Goal: Information Seeking & Learning: Learn about a topic

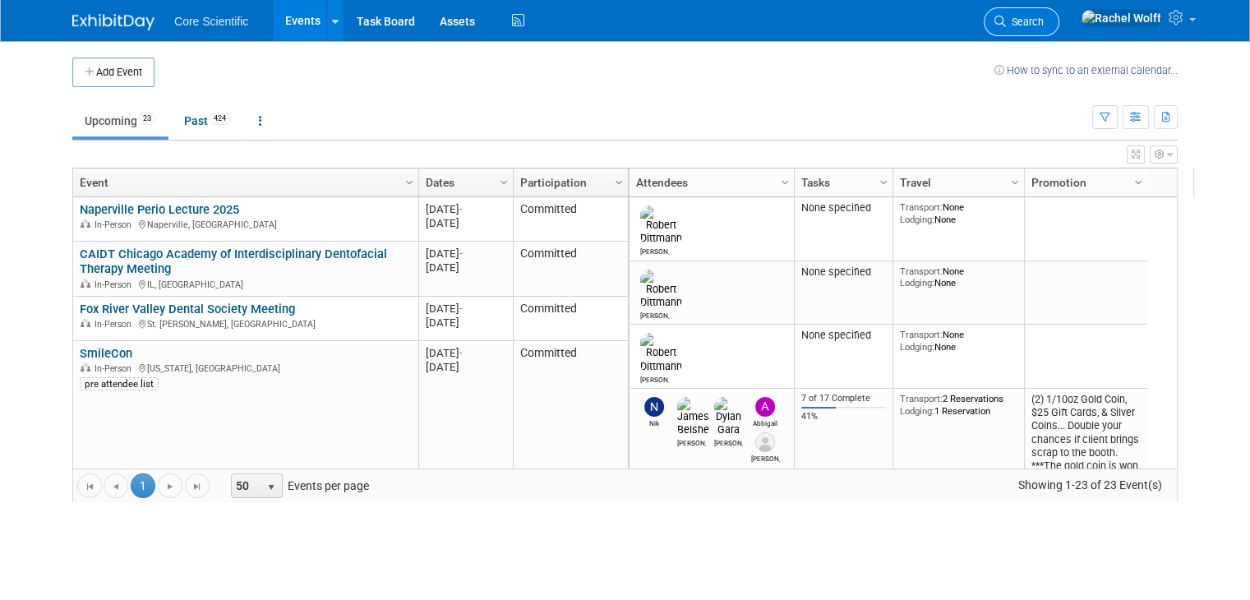
click at [1043, 25] on span "Search" at bounding box center [1025, 22] width 38 height 12
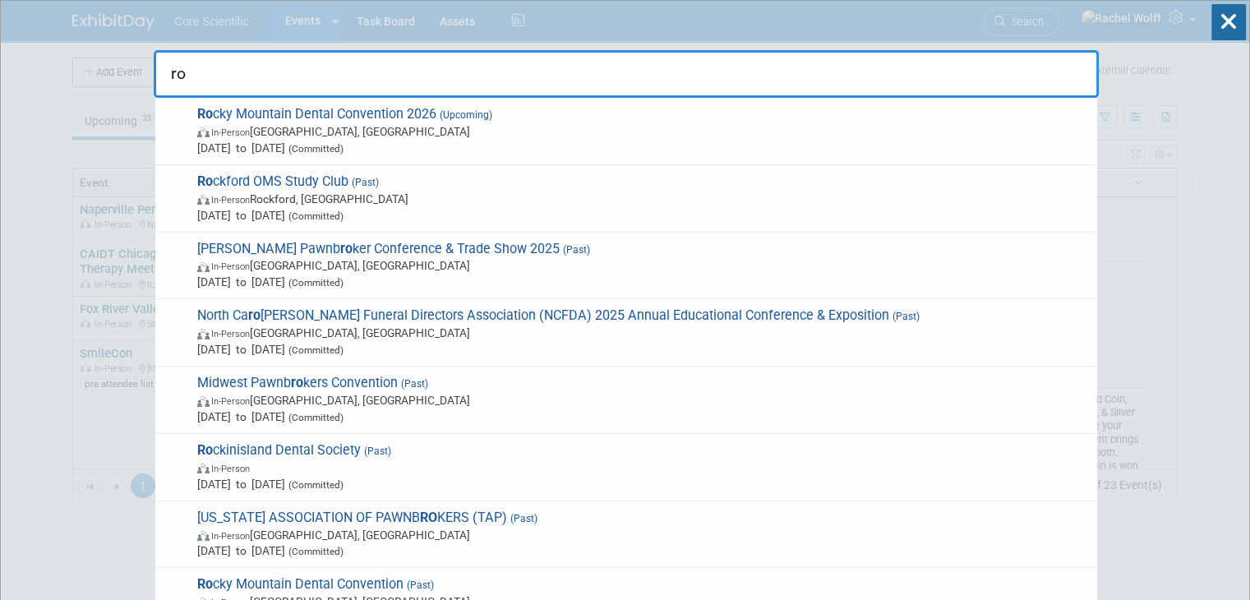
type input "r"
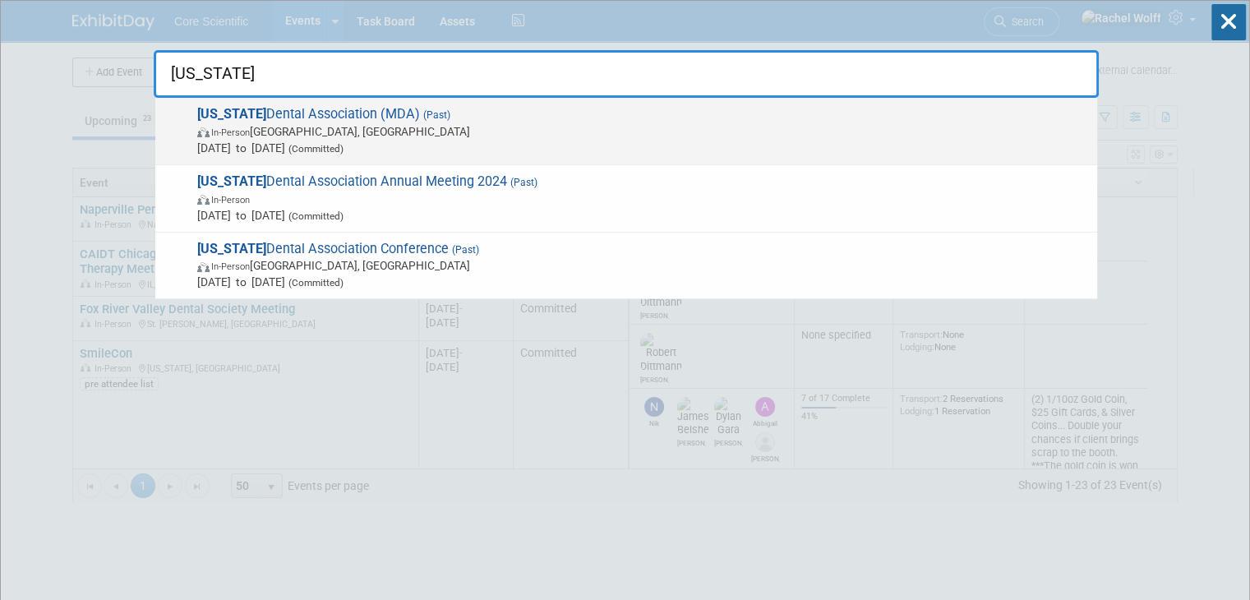
type input "[US_STATE]"
click at [394, 116] on span "Michigan Dental Association (MDA) (Past) In-Person Detroit, MI Apr 23, 2025 to …" at bounding box center [640, 131] width 896 height 50
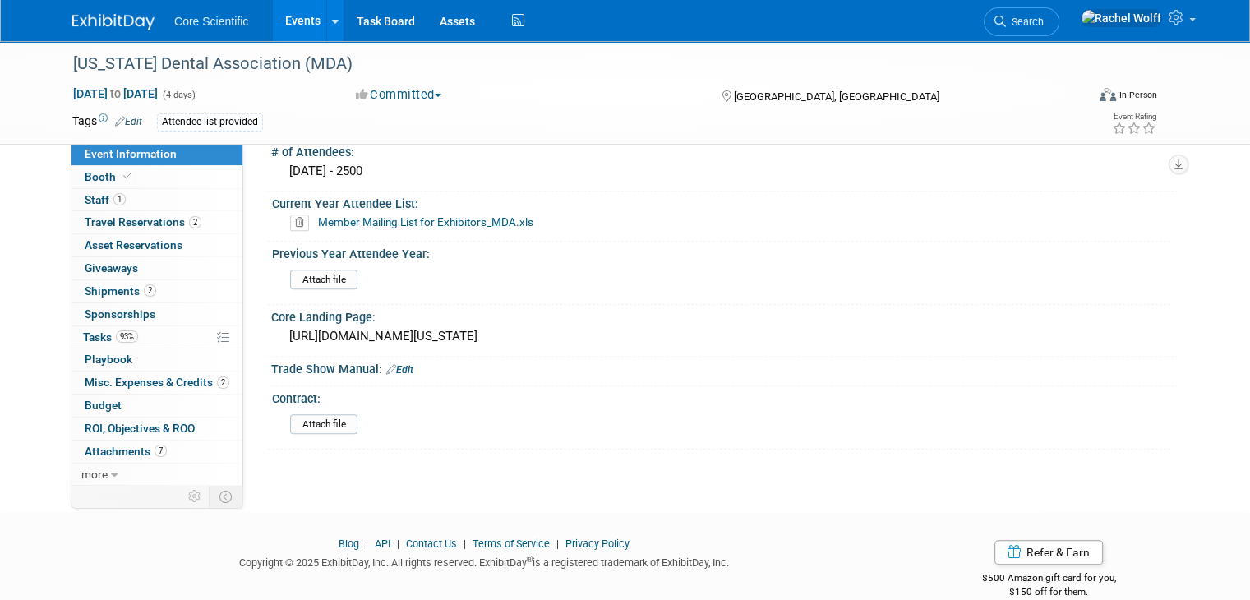
scroll to position [1259, 0]
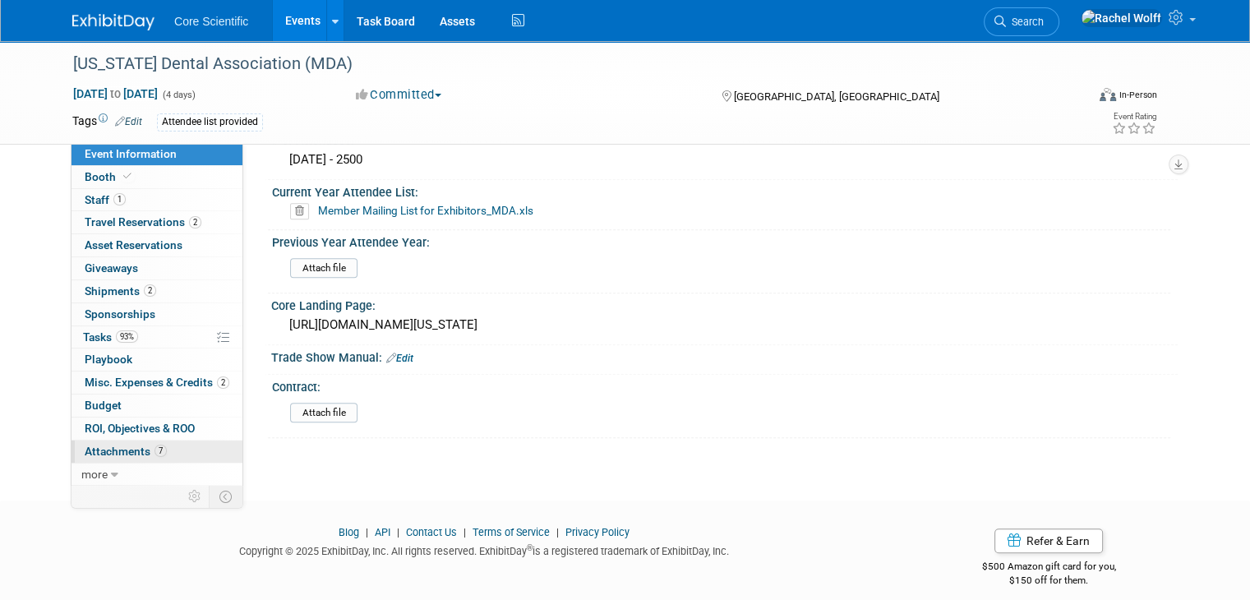
click at [101, 453] on span "Attachments 7" at bounding box center [126, 450] width 82 height 13
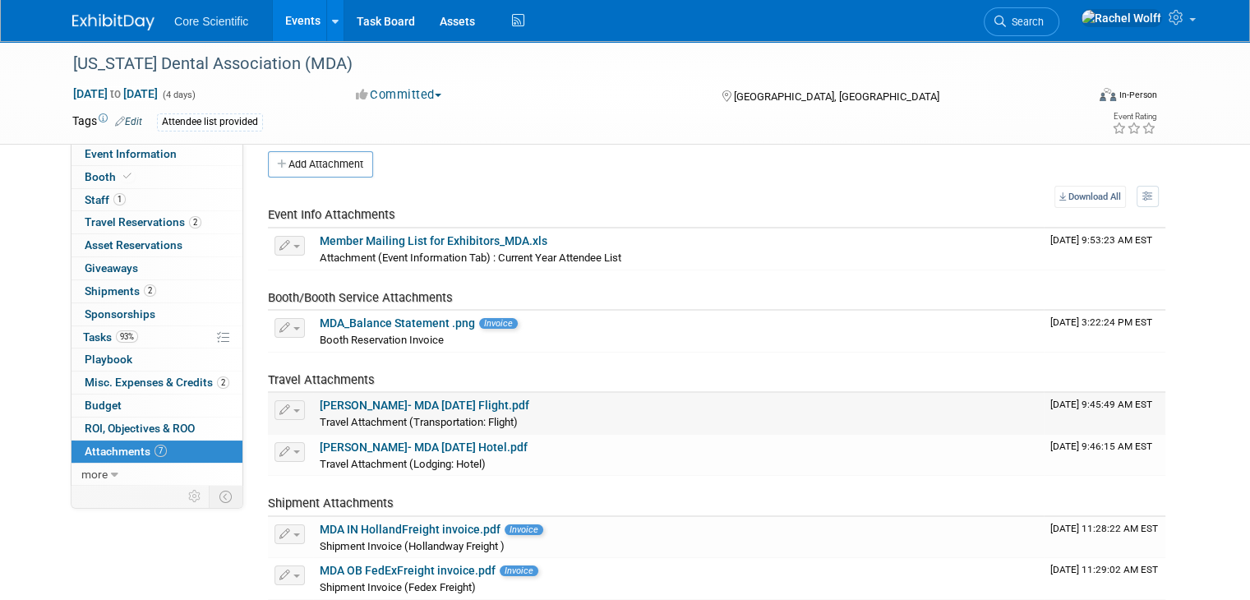
scroll to position [0, 0]
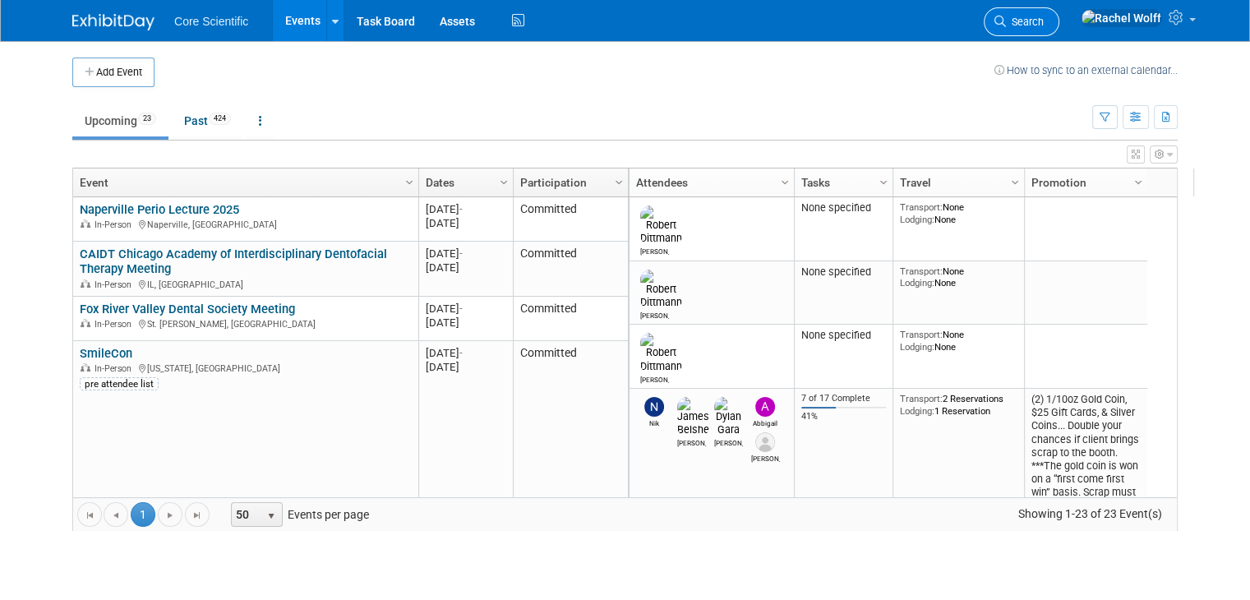
click at [1059, 22] on link "Search" at bounding box center [1021, 21] width 76 height 29
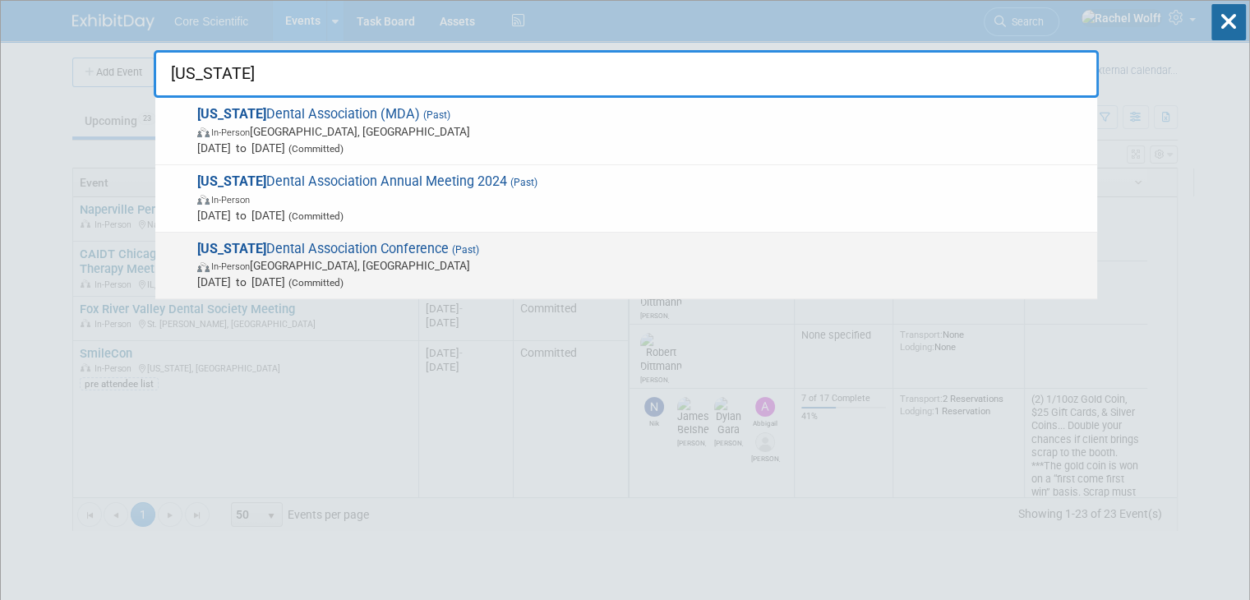
type input "[US_STATE]"
click at [325, 277] on span "May 3, 2023 to May 5, 2023 (Committed)" at bounding box center [642, 282] width 891 height 16
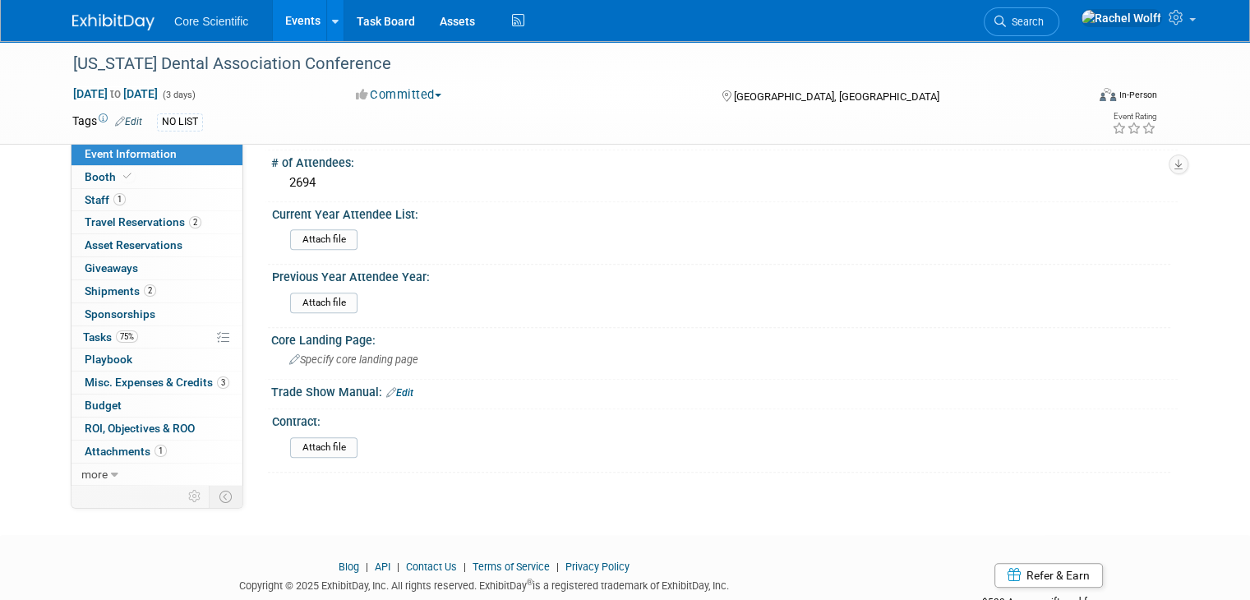
scroll to position [1301, 0]
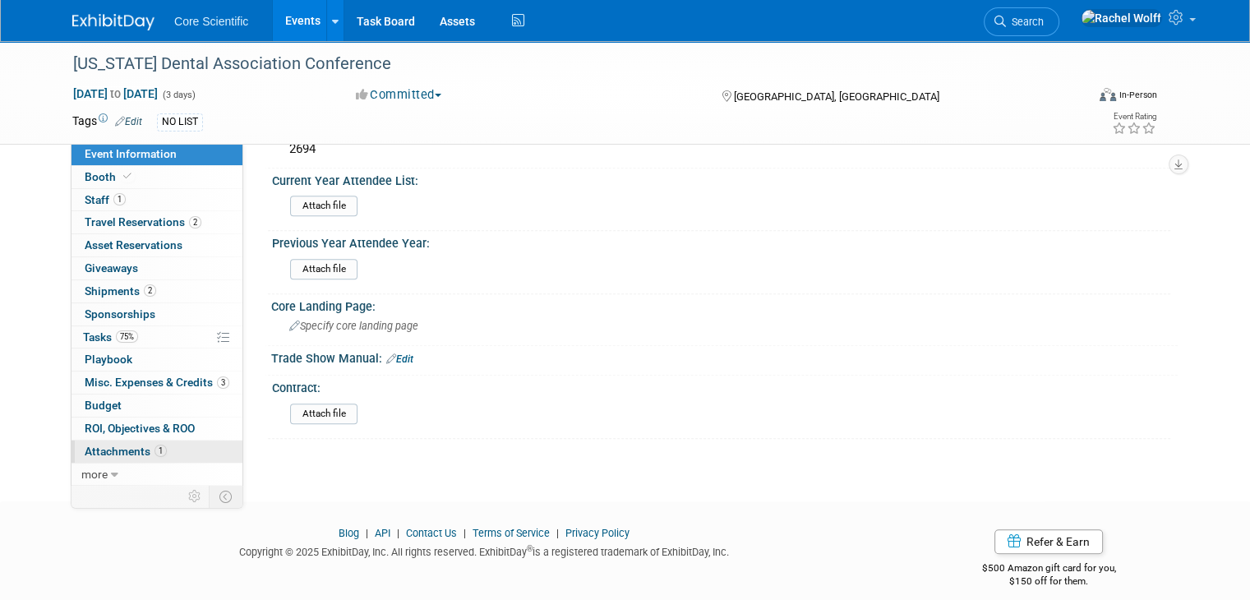
click at [137, 451] on span "Attachments 1" at bounding box center [126, 450] width 82 height 13
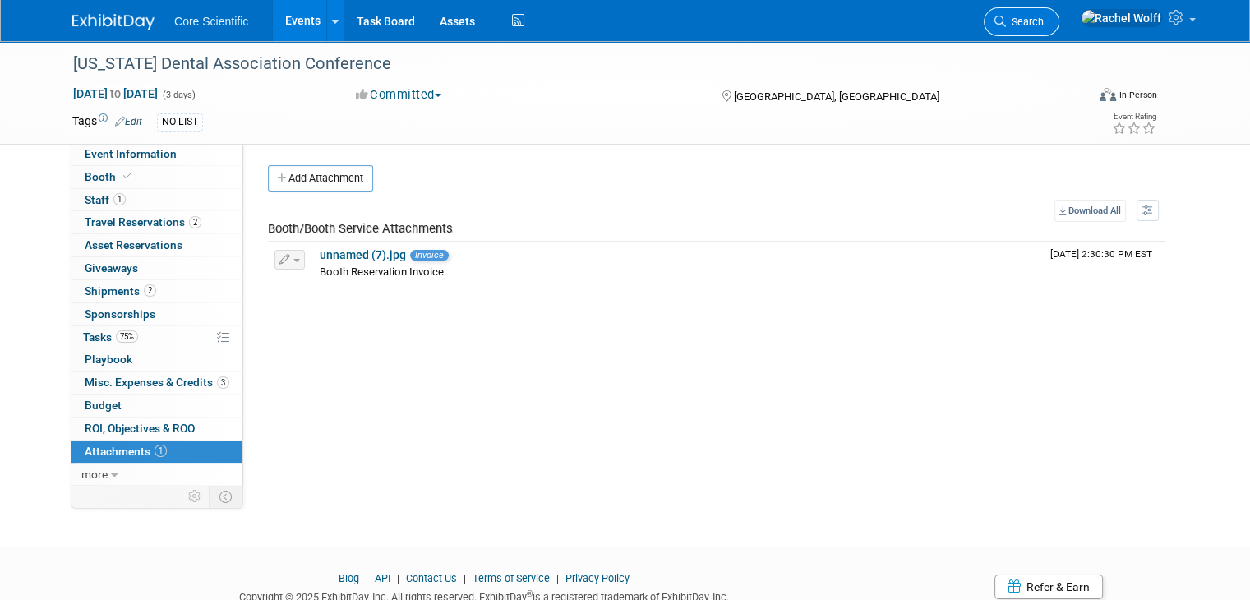
click at [1043, 24] on span "Search" at bounding box center [1025, 22] width 38 height 12
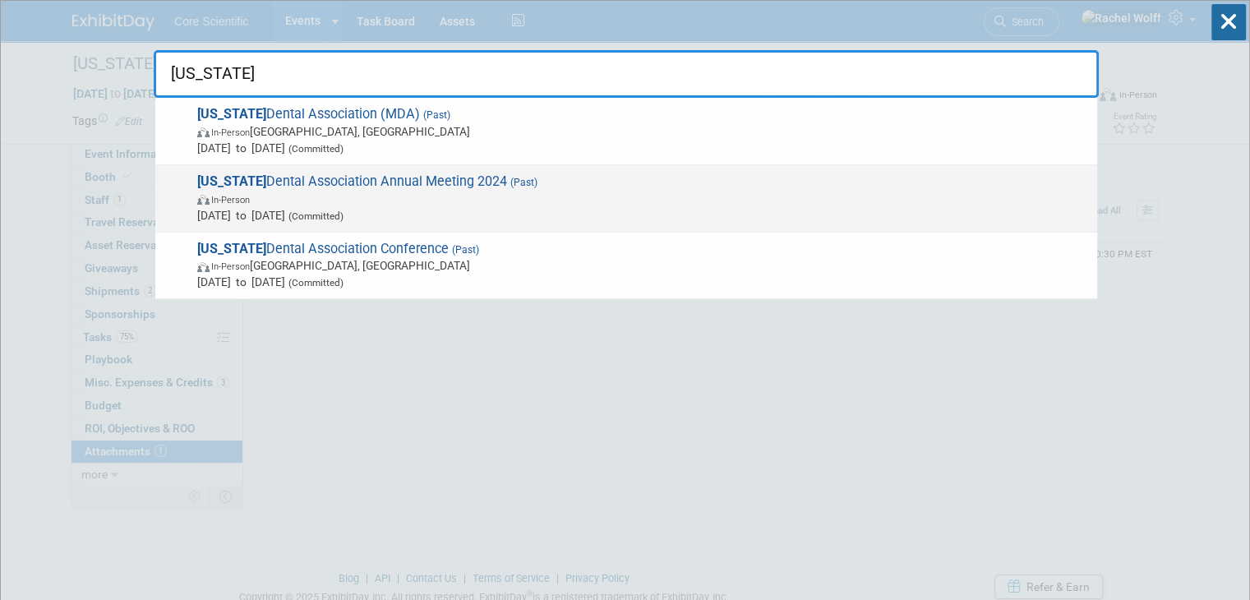
type input "michigan"
click at [604, 175] on span "Michigan Dental Association Annual Meeting 2024 (Past) In-Person Apr 17, 2024 t…" at bounding box center [640, 198] width 896 height 50
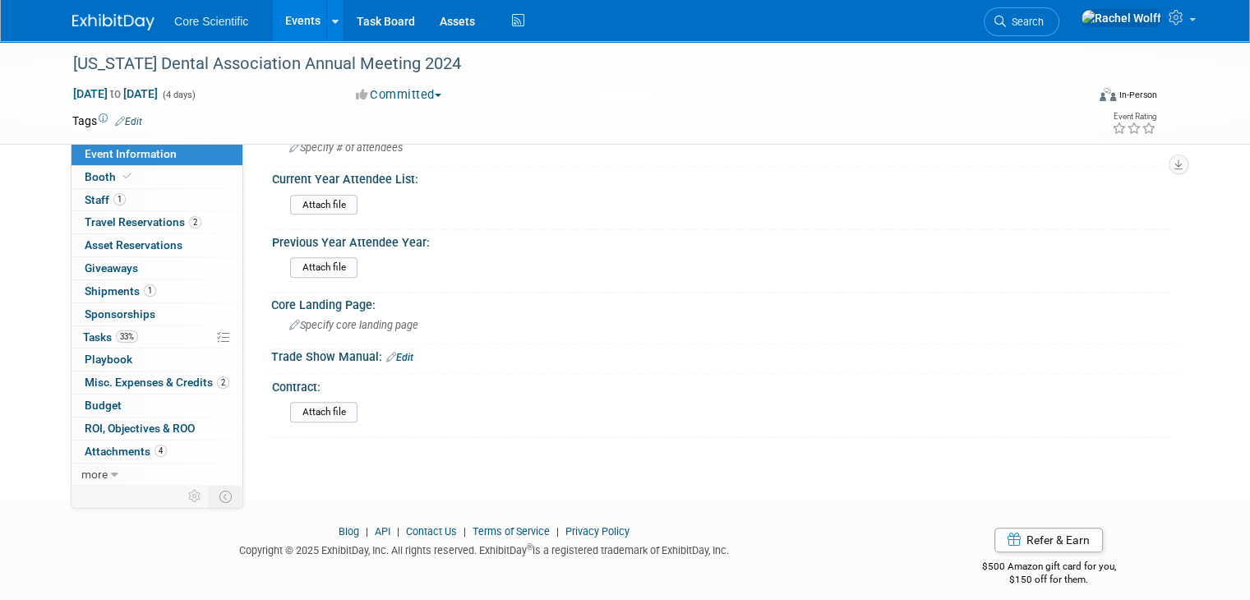
scroll to position [1135, 0]
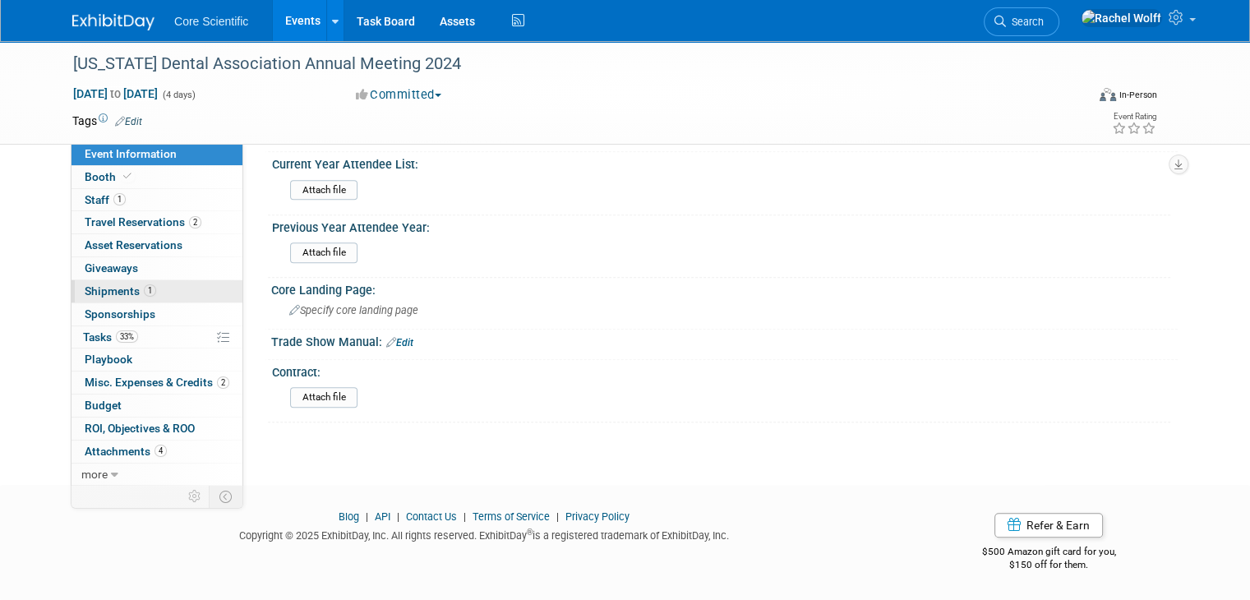
click at [120, 284] on span "Shipments 1" at bounding box center [120, 290] width 71 height 13
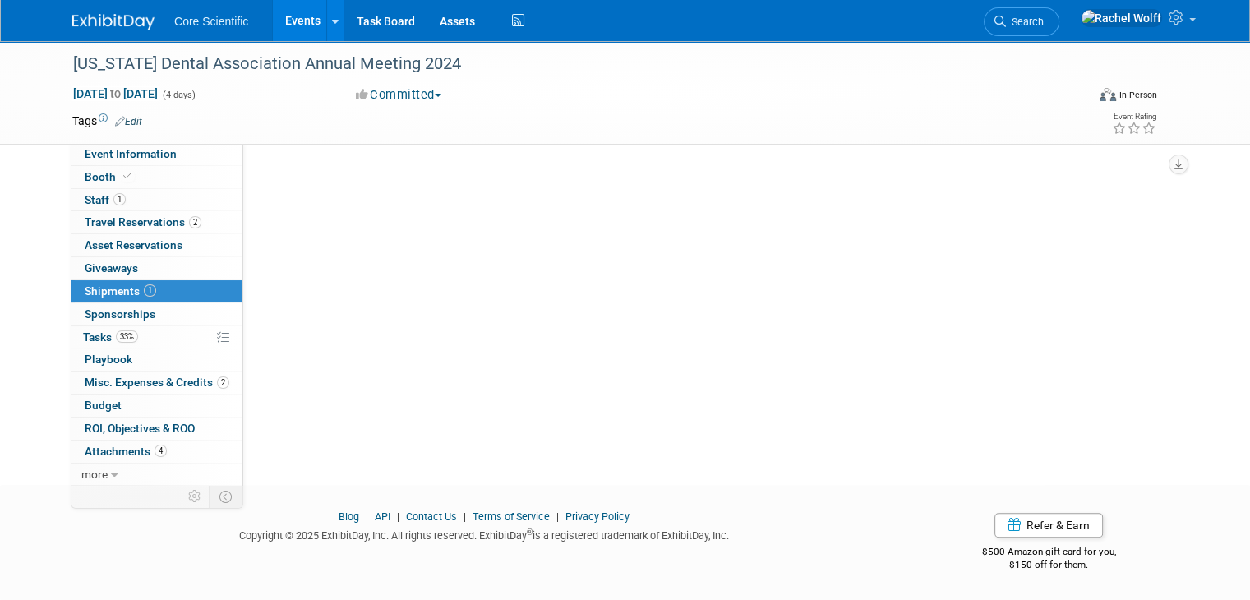
scroll to position [0, 0]
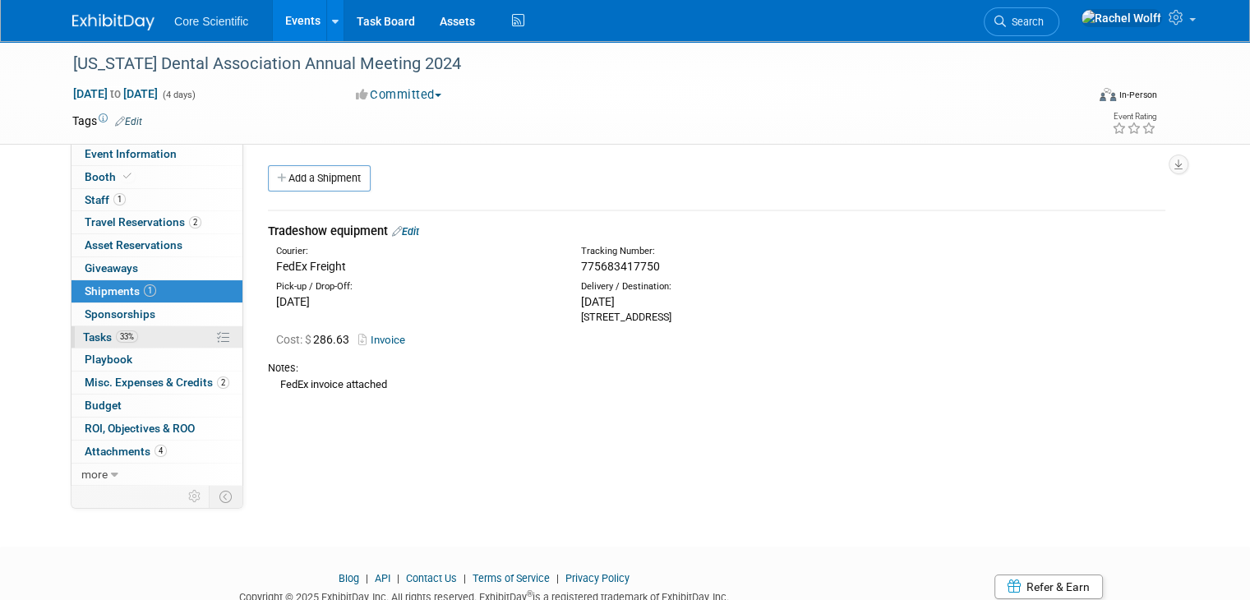
click at [105, 345] on link "33% Tasks 33%" at bounding box center [156, 337] width 171 height 22
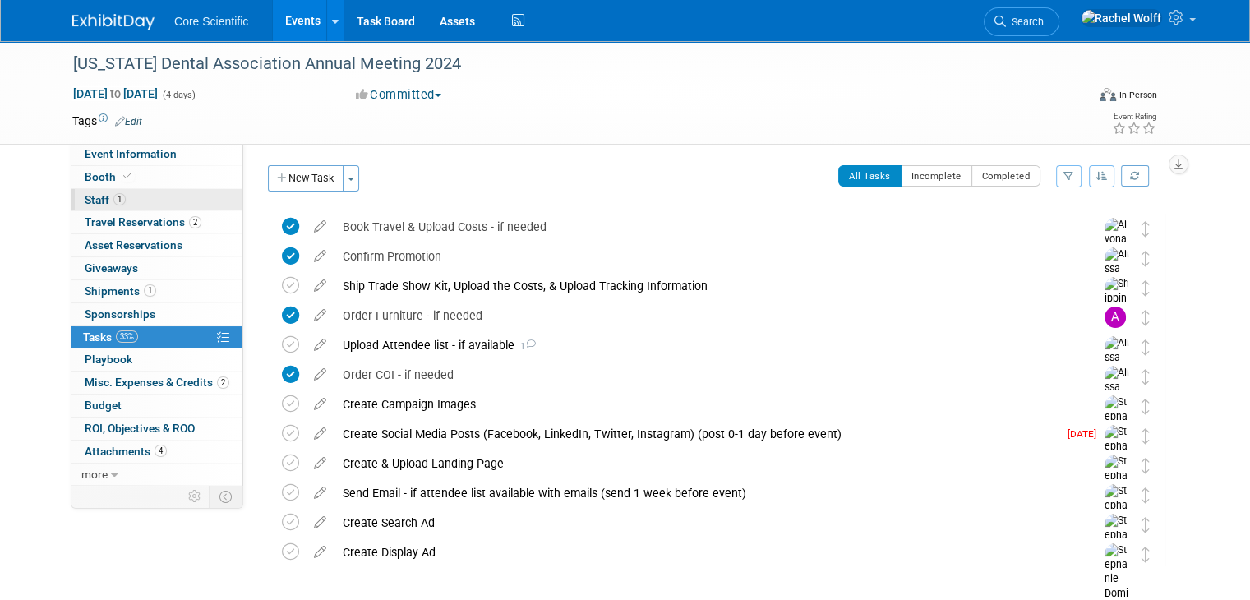
click at [113, 197] on span "1" at bounding box center [119, 199] width 12 height 12
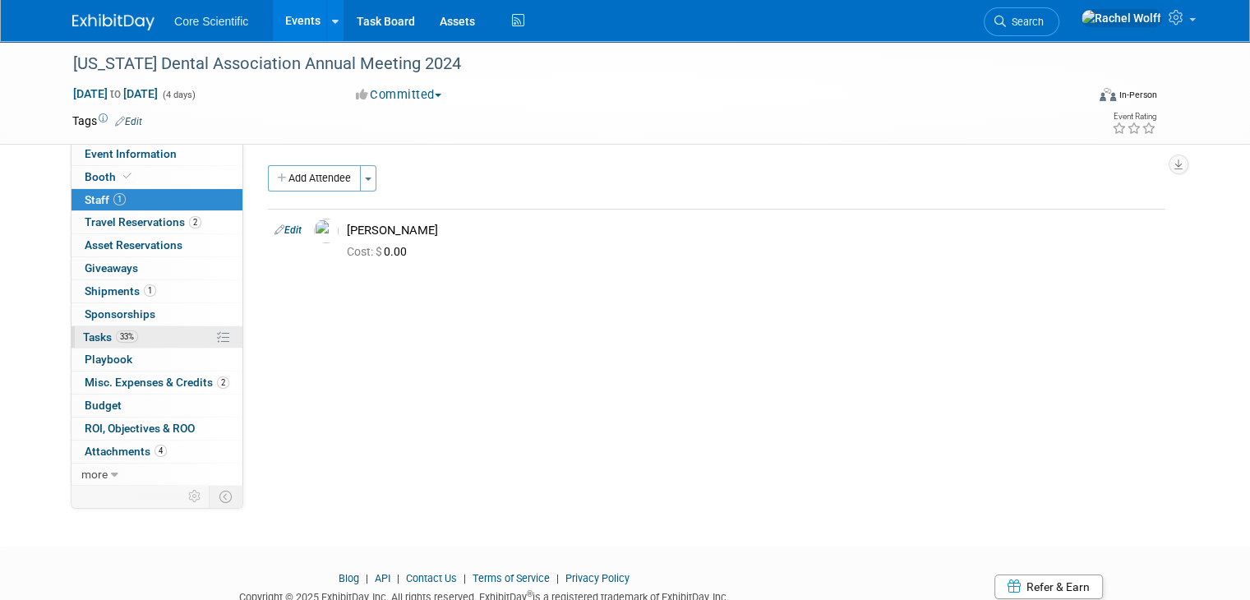
click at [94, 337] on span "Tasks 33%" at bounding box center [110, 336] width 55 height 13
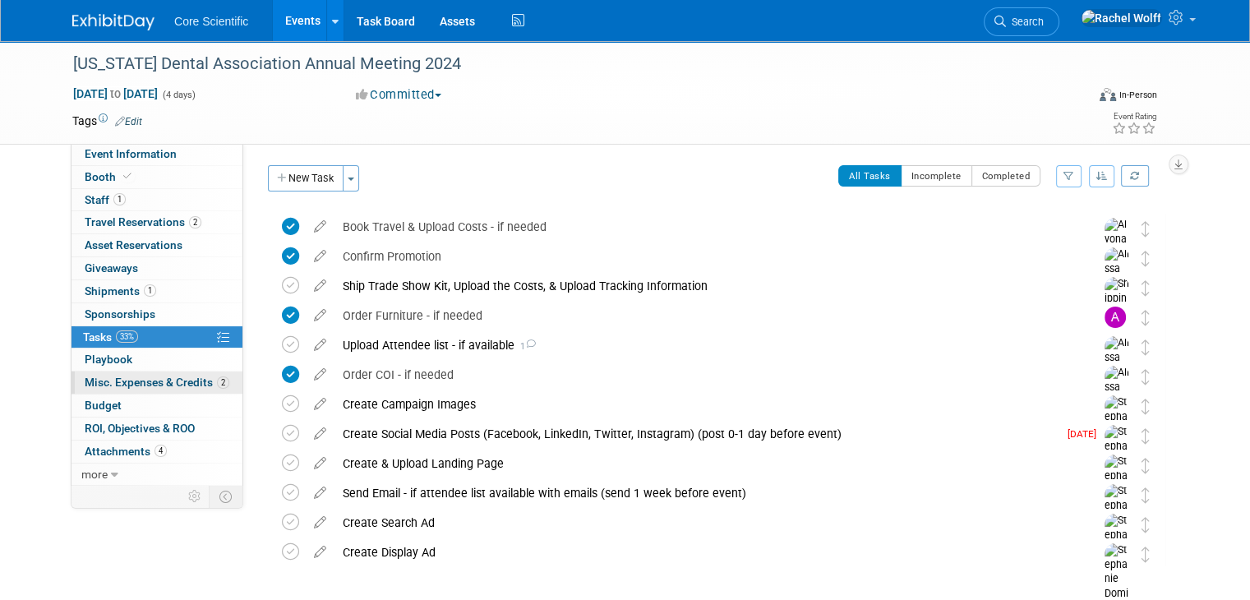
click at [94, 383] on span "Misc. Expenses & Credits 2" at bounding box center [157, 381] width 145 height 13
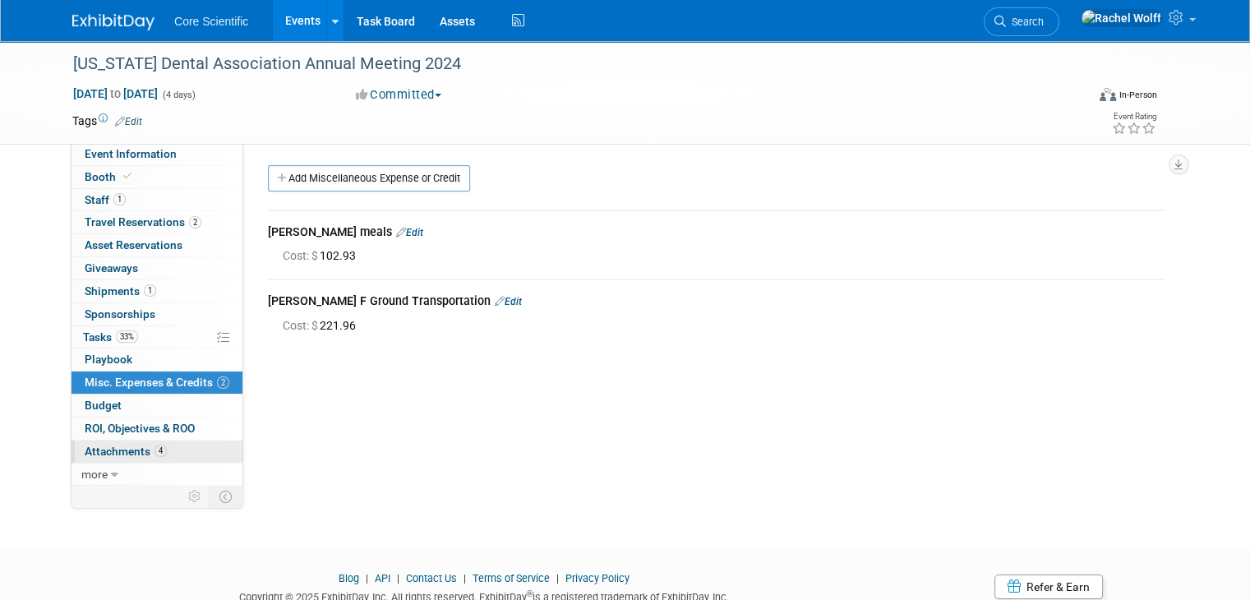
click at [112, 446] on span "Attachments 4" at bounding box center [126, 450] width 82 height 13
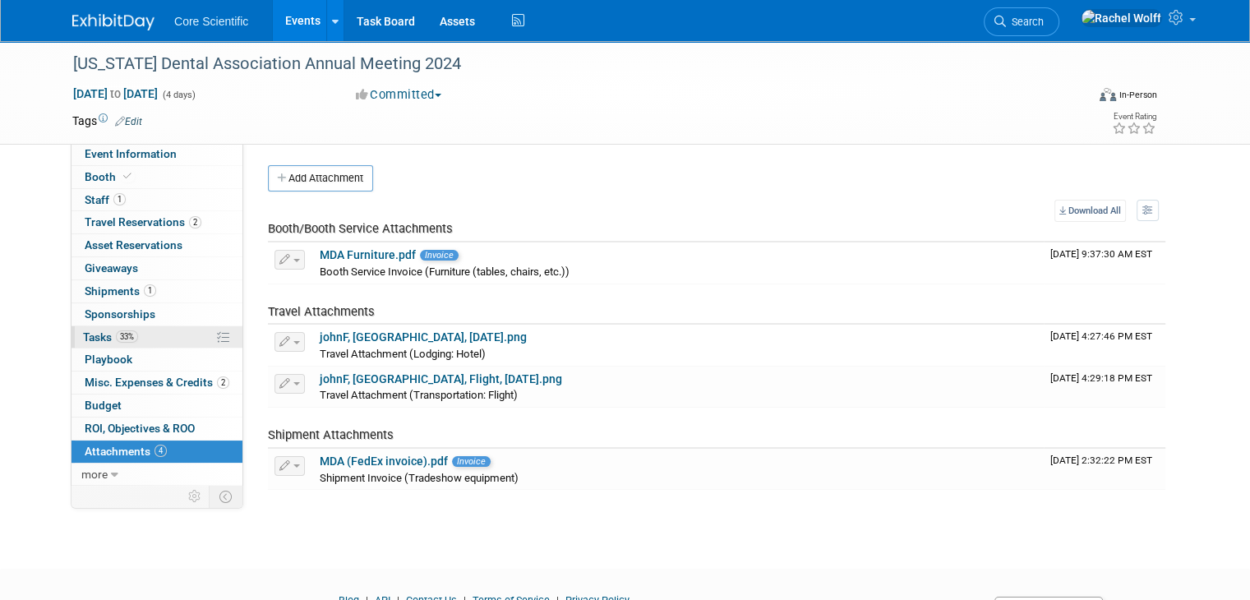
click at [131, 338] on link "33% Tasks 33%" at bounding box center [156, 337] width 171 height 22
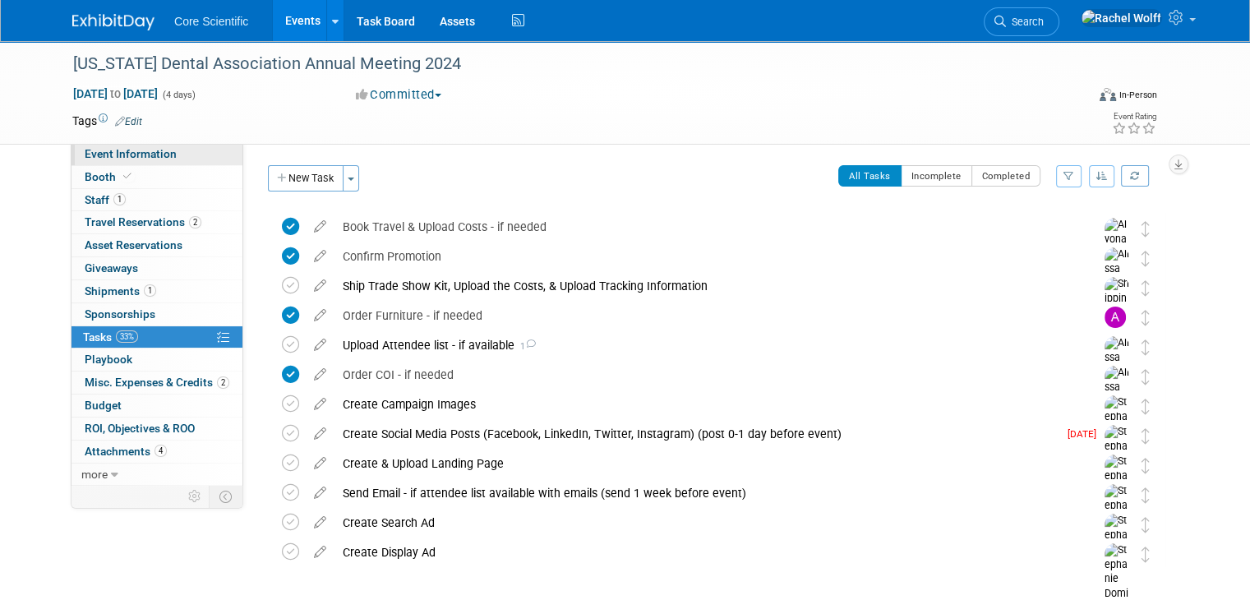
click at [146, 152] on span "Event Information" at bounding box center [131, 153] width 92 height 13
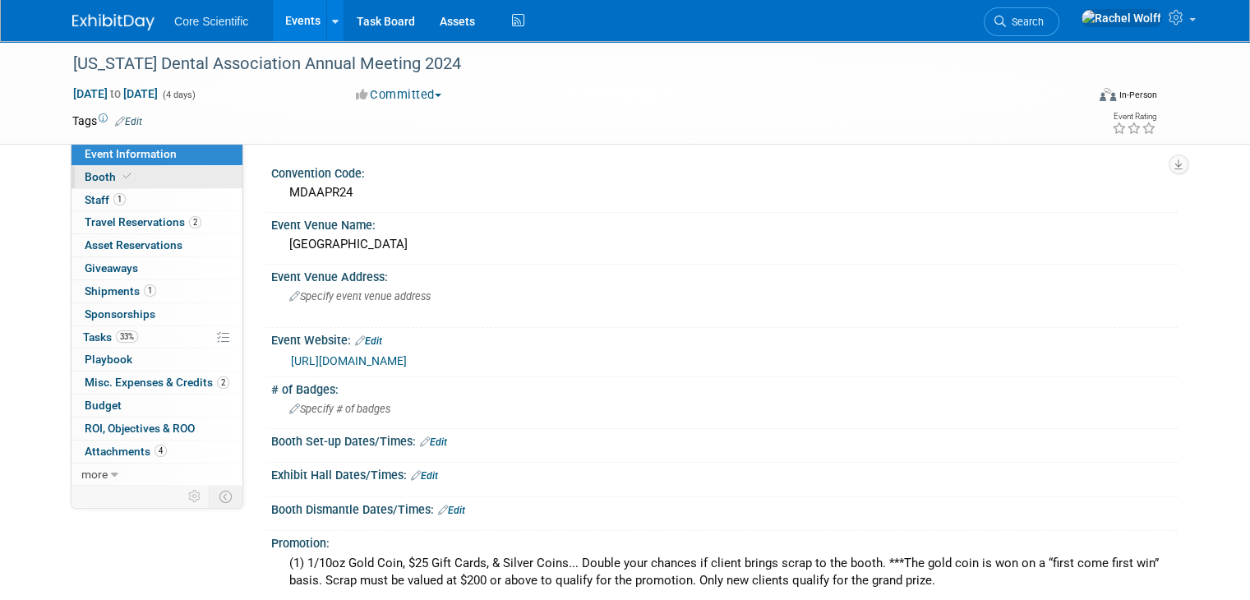
click at [124, 178] on link "Booth" at bounding box center [156, 177] width 171 height 22
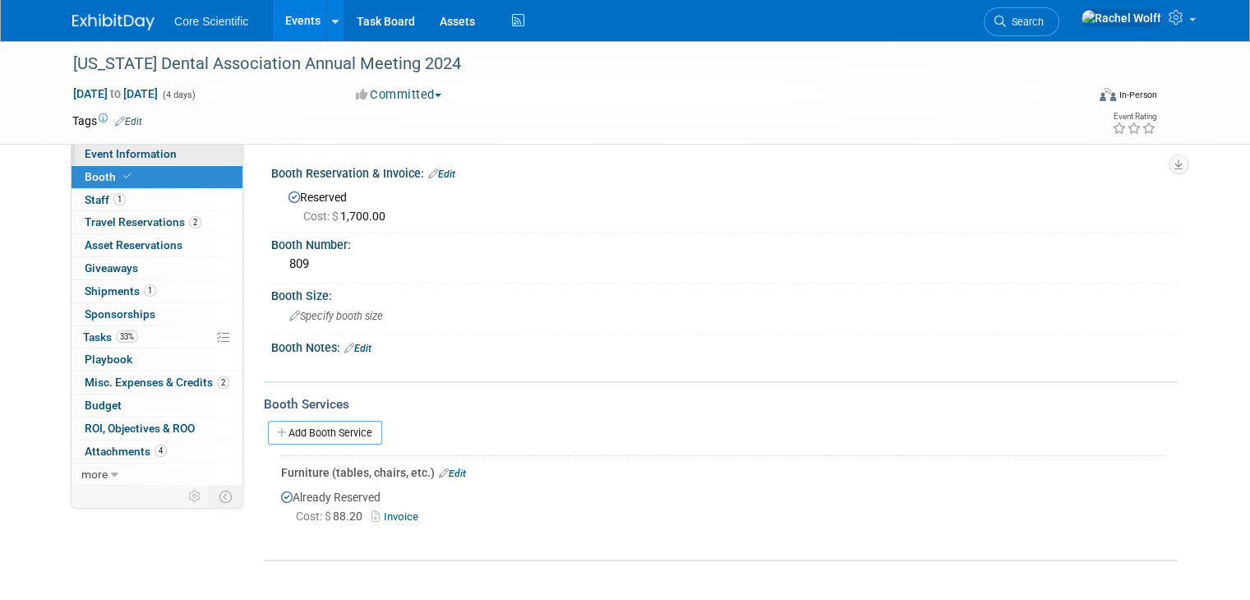
click at [141, 164] on link "Event Information" at bounding box center [156, 154] width 171 height 22
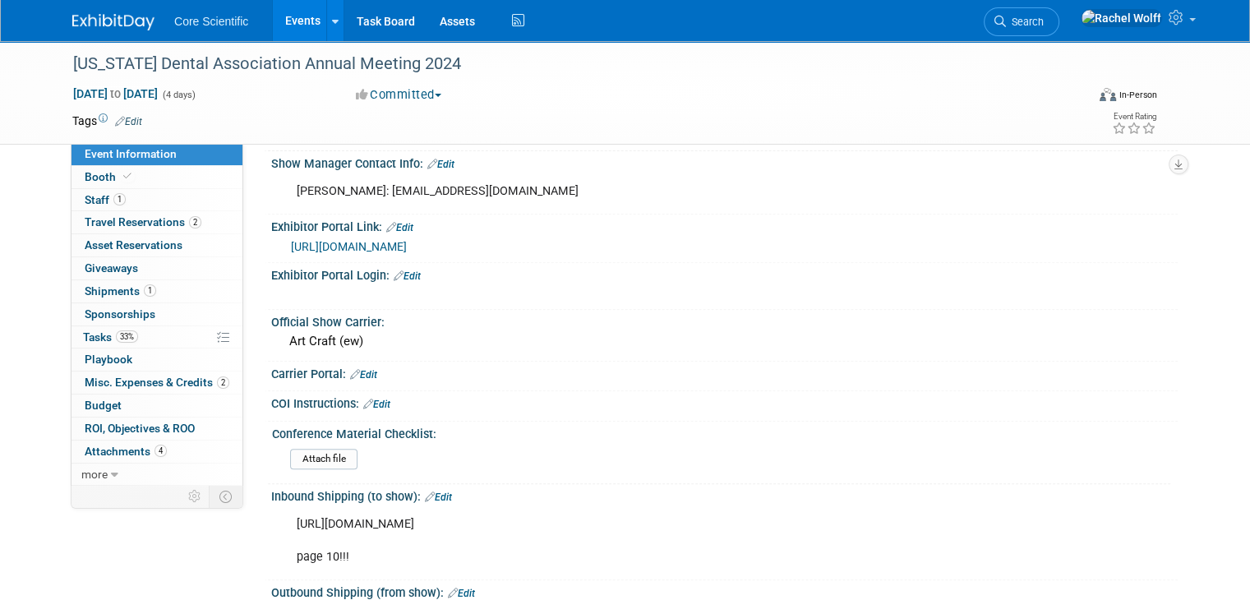
scroll to position [493, 0]
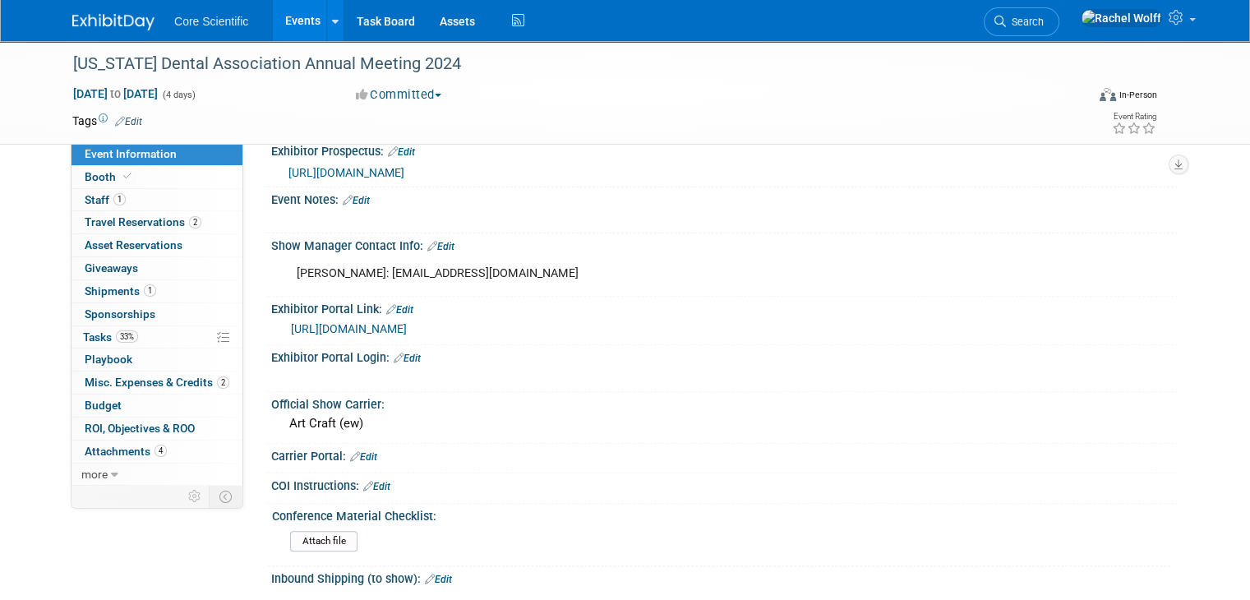
click at [348, 173] on span "https://annualsession.michigandental.org/wp-content/uploads/2024-Exhibitor-Pros…" at bounding box center [346, 172] width 116 height 13
click at [112, 24] on img at bounding box center [113, 22] width 82 height 16
